Goal: Information Seeking & Learning: Learn about a topic

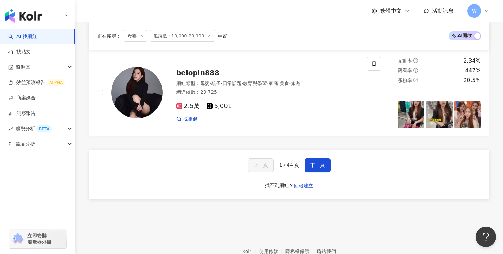
scroll to position [1306, 0]
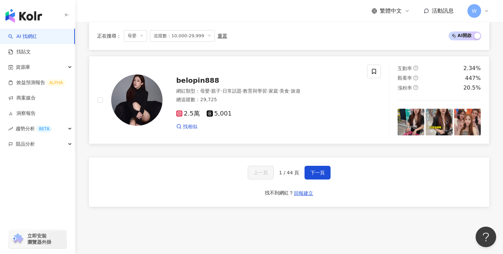
click at [193, 80] on span "belopin888" at bounding box center [197, 80] width 43 height 8
click at [321, 175] on button "下一頁" at bounding box center [317, 173] width 26 height 14
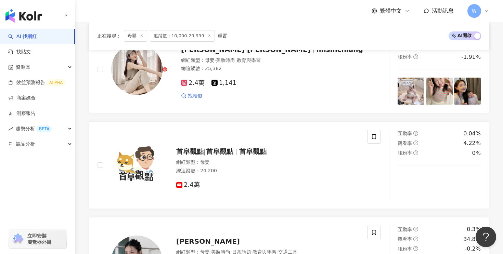
scroll to position [1342, 0]
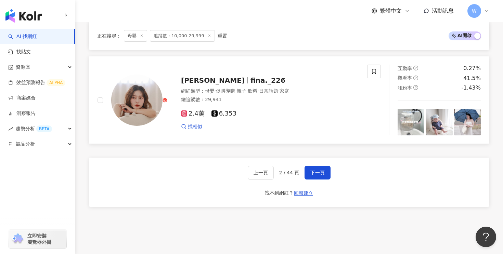
click at [250, 81] on span "fina._226" at bounding box center [267, 80] width 35 height 8
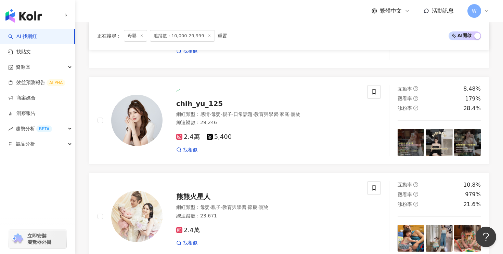
scroll to position [1132, 0]
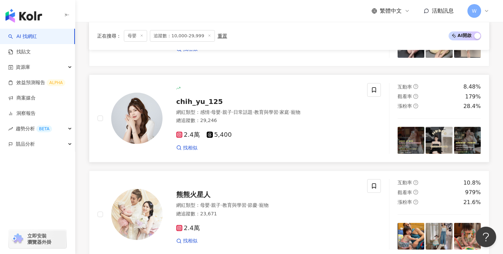
click at [206, 102] on span "chih_yu_125" at bounding box center [199, 101] width 47 height 8
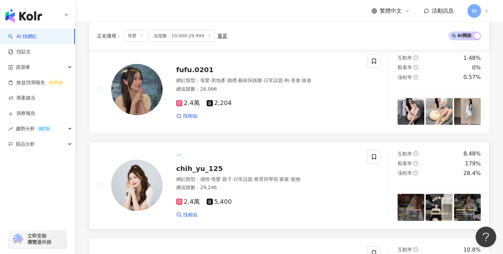
scroll to position [1065, 0]
click at [200, 70] on span "fufu.0201" at bounding box center [194, 69] width 37 height 8
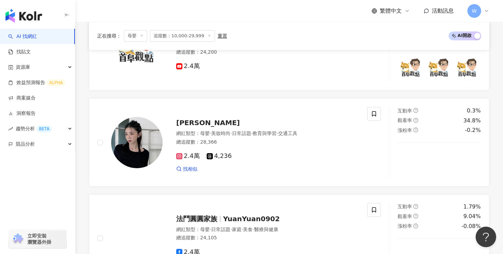
scroll to position [668, 0]
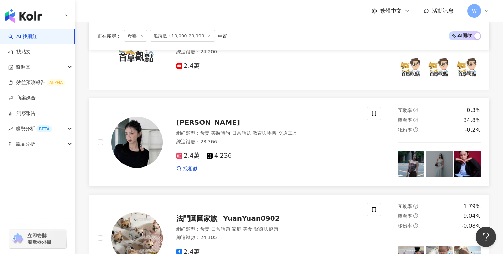
click at [189, 128] on div "Peng Yin 網紅類型 ： 母嬰 · 美妝時尚 · 日常話題 · 教育與學習 · 交通工具 總追蹤數 ： 28,366 2.4萬 4,236 找相似" at bounding box center [260, 142] width 196 height 60
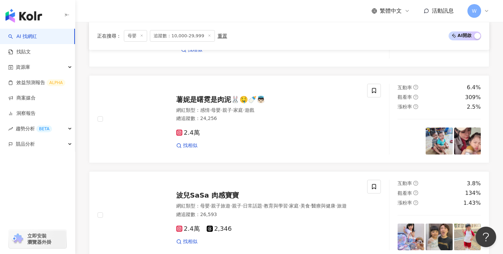
scroll to position [340, 0]
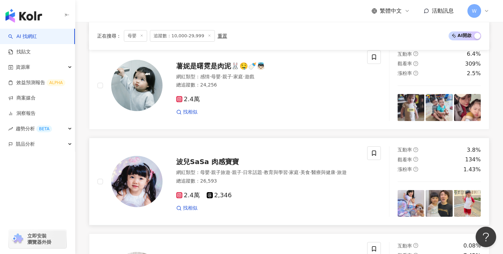
click at [204, 158] on span "波兒SaSa 肉感寶寶" at bounding box center [207, 162] width 63 height 8
click at [210, 72] on div "薯妮是曙霓是肉泥🐰🤤🍼👼🏻 網紅類型 ： 感情 · 母嬰 · 親子 · 家庭 · 遊戲 總追蹤數 ： 24,256 2.4萬 找相似" at bounding box center [260, 86] width 196 height 60
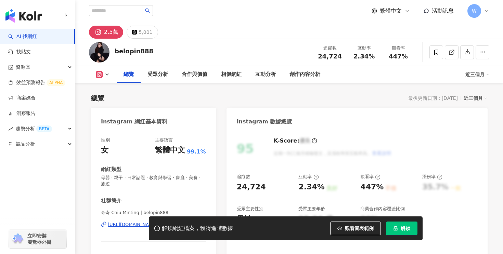
scroll to position [47, 0]
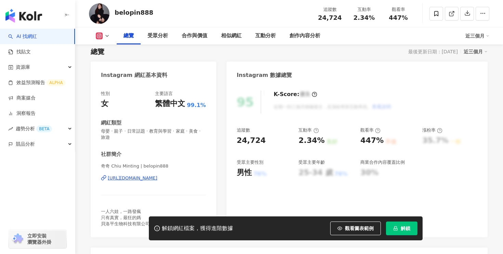
click at [131, 179] on div "https://www.instagram.com/belopin888/" at bounding box center [133, 178] width 50 height 6
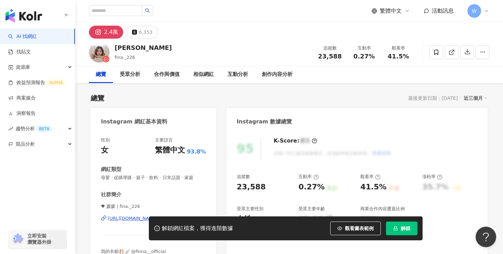
scroll to position [66, 0]
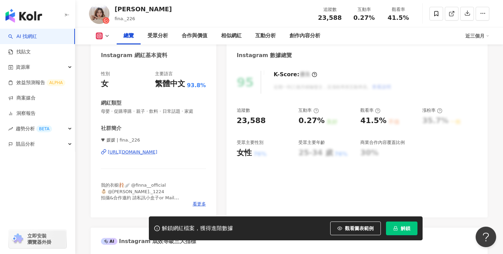
click at [151, 153] on div "https://www.instagram.com/fina._226/" at bounding box center [133, 152] width 50 height 6
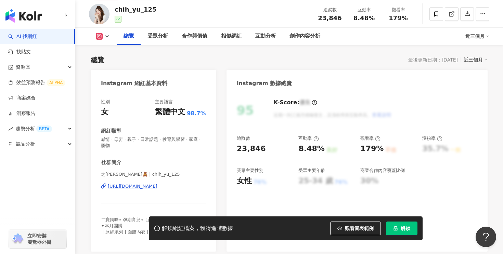
click at [151, 183] on div "https://www.instagram.com/chih_yu_125/" at bounding box center [133, 186] width 50 height 6
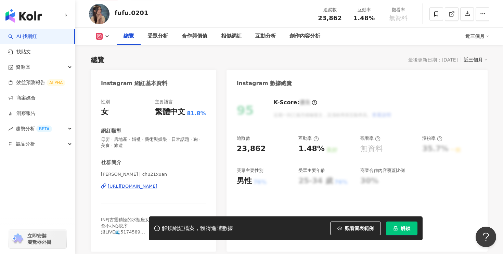
click at [157, 187] on div "https://www.instagram.com/chu21xuan/" at bounding box center [133, 186] width 50 height 6
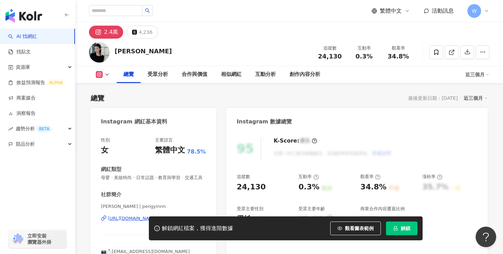
scroll to position [68, 0]
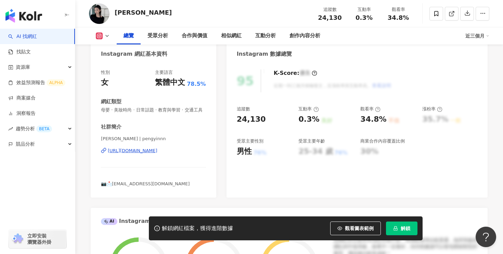
click at [157, 149] on div "[URL][DOMAIN_NAME]" at bounding box center [133, 151] width 50 height 6
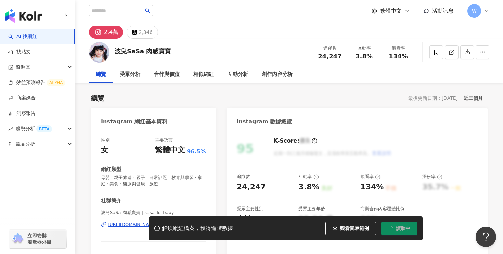
scroll to position [31, 0]
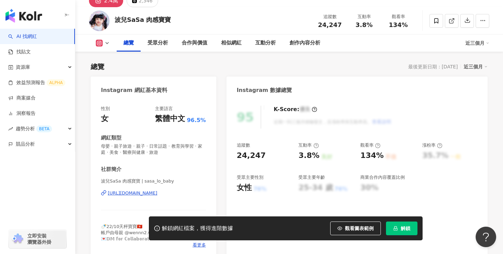
click at [147, 194] on div "[URL][DOMAIN_NAME]" at bounding box center [133, 193] width 50 height 6
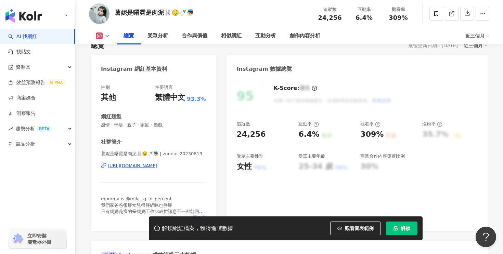
scroll to position [53, 0]
click at [150, 165] on div "[URL][DOMAIN_NAME]" at bounding box center [133, 165] width 50 height 6
